Goal: Information Seeking & Learning: Learn about a topic

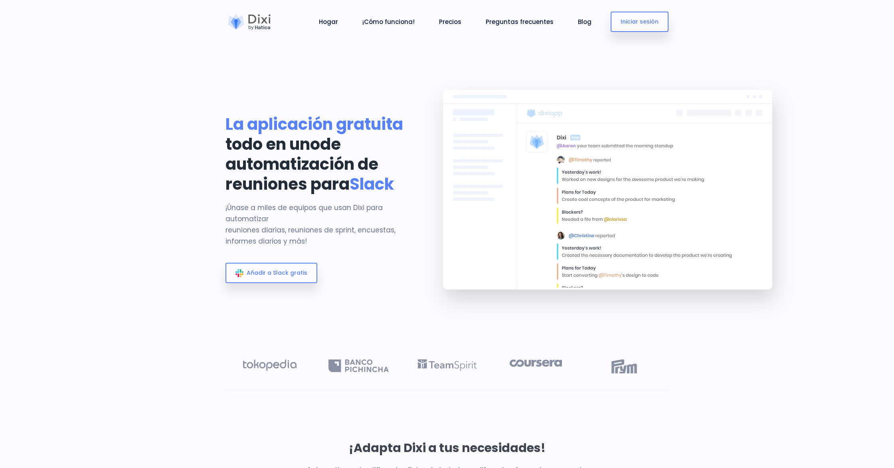
click at [254, 22] on div at bounding box center [249, 22] width 48 height 16
click at [504, 24] on font "Preguntas frecuentes" at bounding box center [520, 22] width 68 height 8
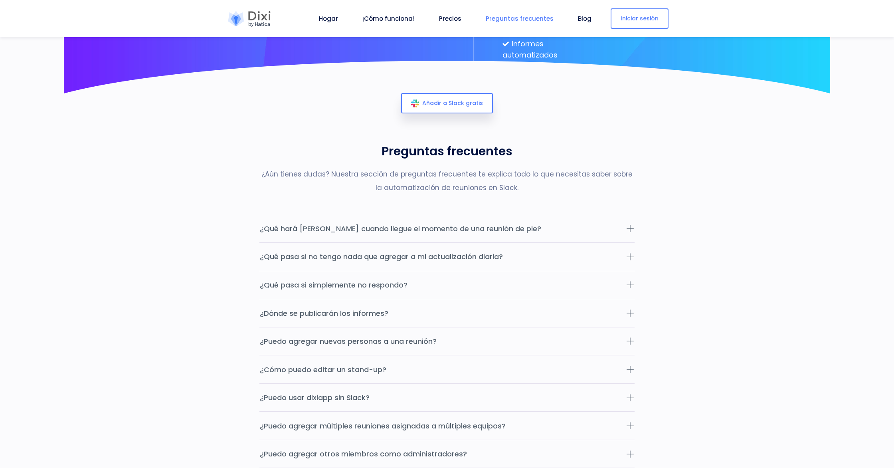
scroll to position [2542, 0]
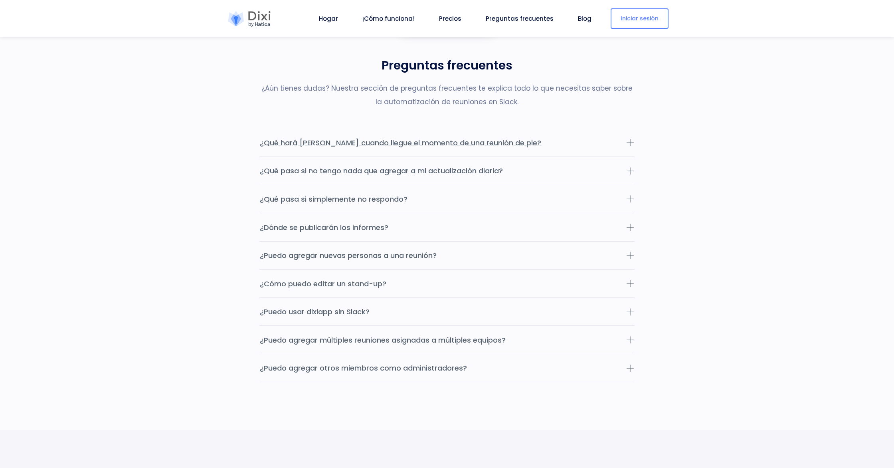
click at [565, 156] on button "¿Qué hará [PERSON_NAME] cuando llegue el momento de una reunión de pie?" at bounding box center [446, 142] width 375 height 28
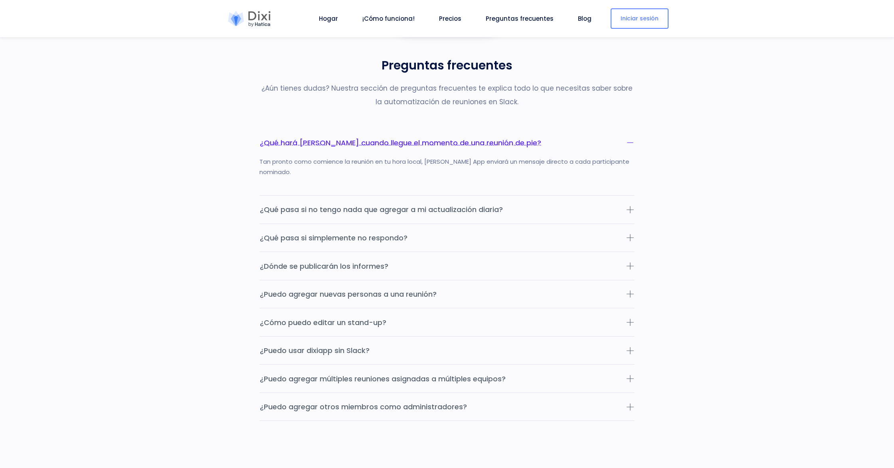
click at [565, 156] on button "¿Qué hará [PERSON_NAME] cuando llegue el momento de una reunión de pie?" at bounding box center [446, 142] width 375 height 28
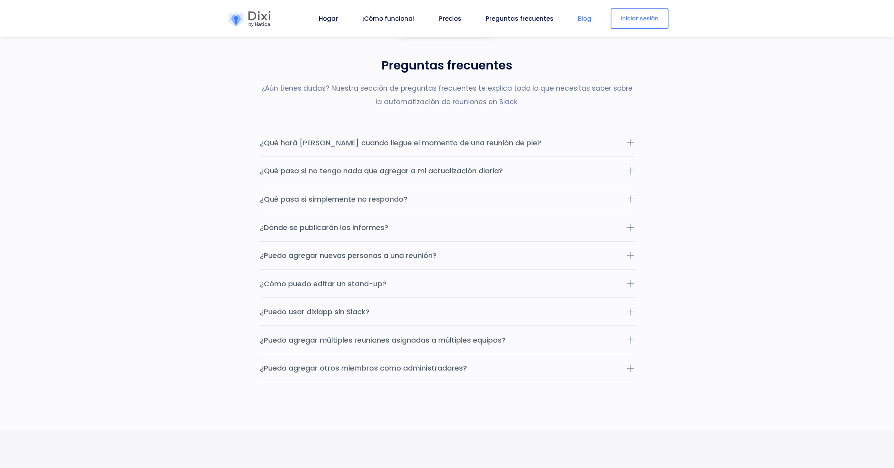
click at [579, 18] on font "Blog" at bounding box center [585, 18] width 14 height 8
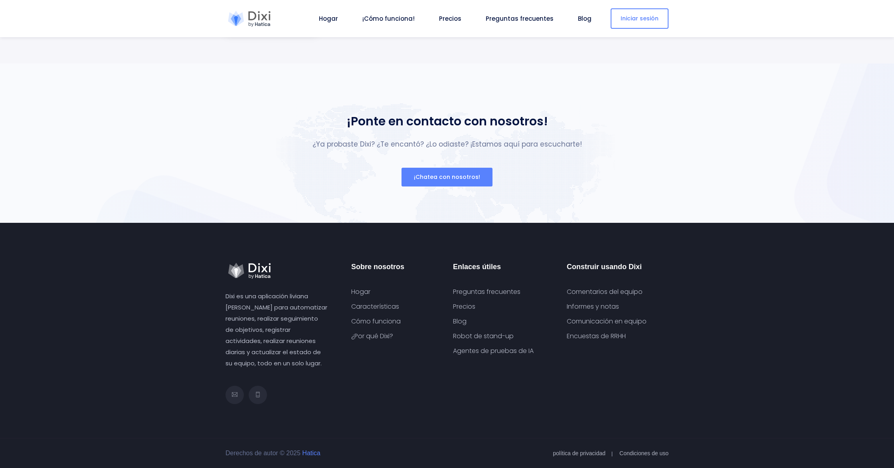
scroll to position [3077, 0]
click at [327, 20] on font "Hogar" at bounding box center [328, 18] width 19 height 8
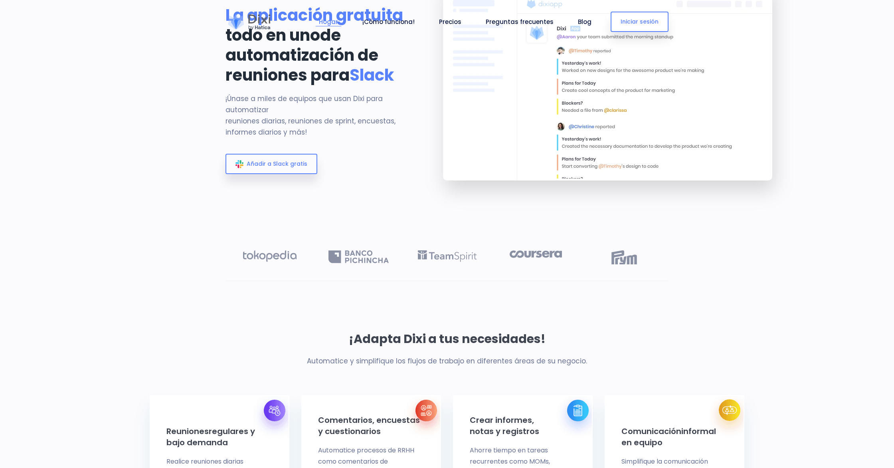
scroll to position [0, 0]
